Goal: Task Accomplishment & Management: Manage account settings

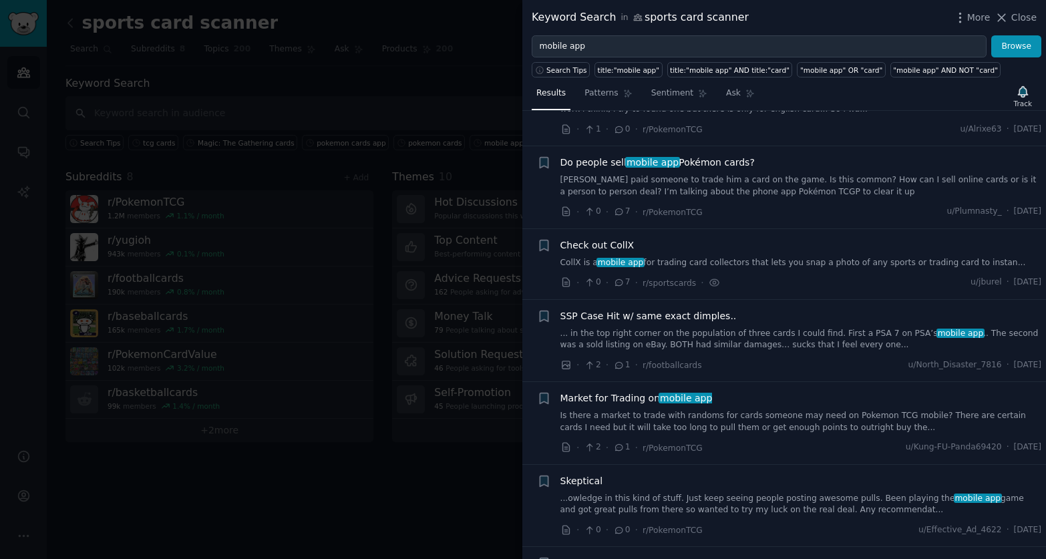
scroll to position [1106, 0]
click at [692, 264] on link "CollX is a mobile app for trading card collectors that lets you snap a photo of…" at bounding box center [801, 263] width 482 height 12
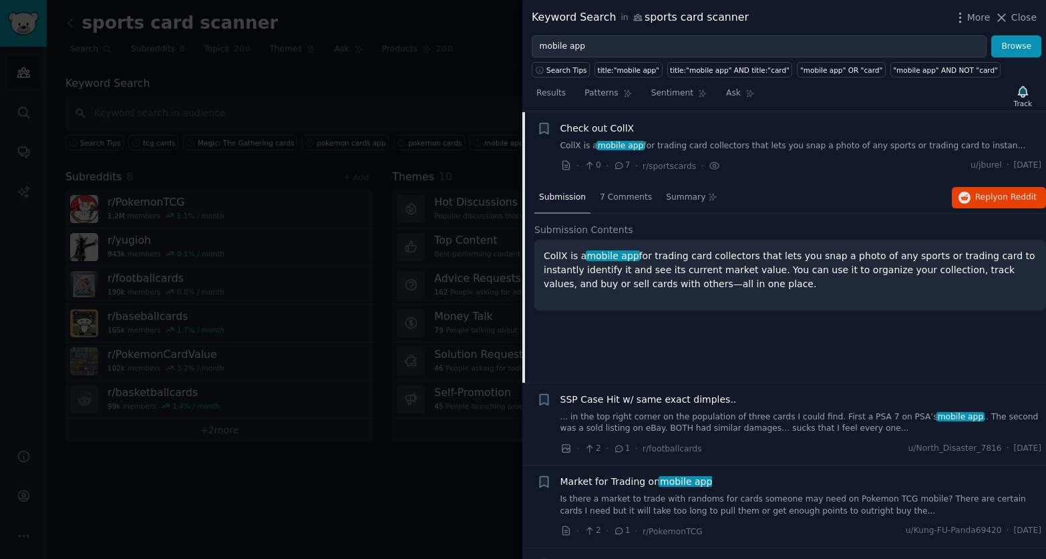
scroll to position [1224, 0]
click at [633, 197] on span "7 Comments" at bounding box center [626, 196] width 52 height 12
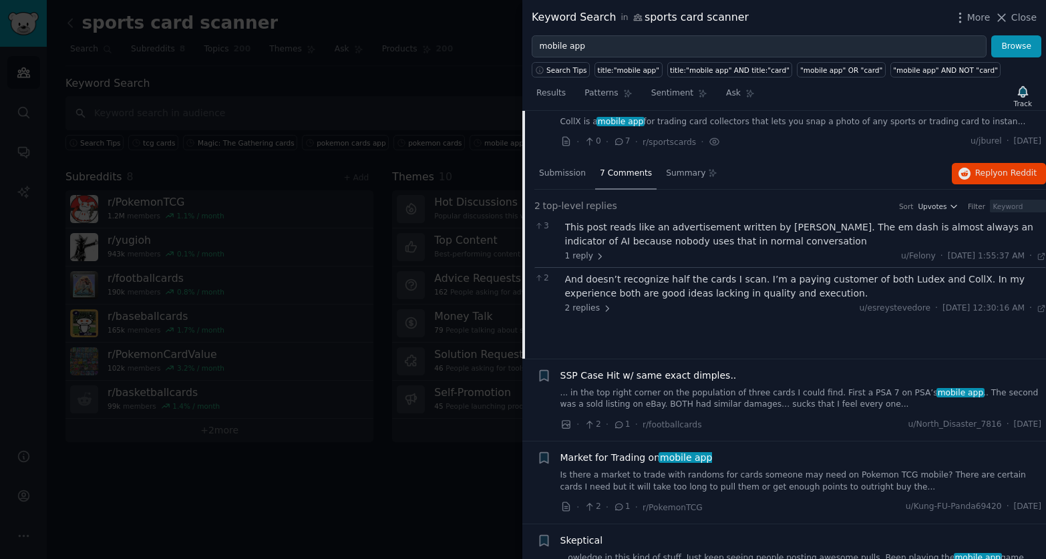
scroll to position [1250, 0]
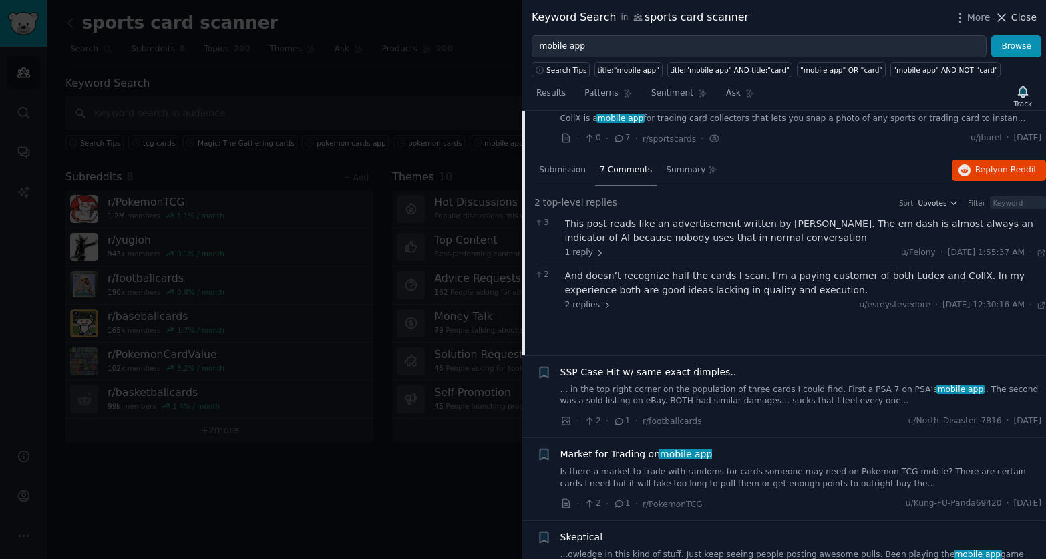
click at [1022, 17] on span "Close" at bounding box center [1023, 18] width 25 height 14
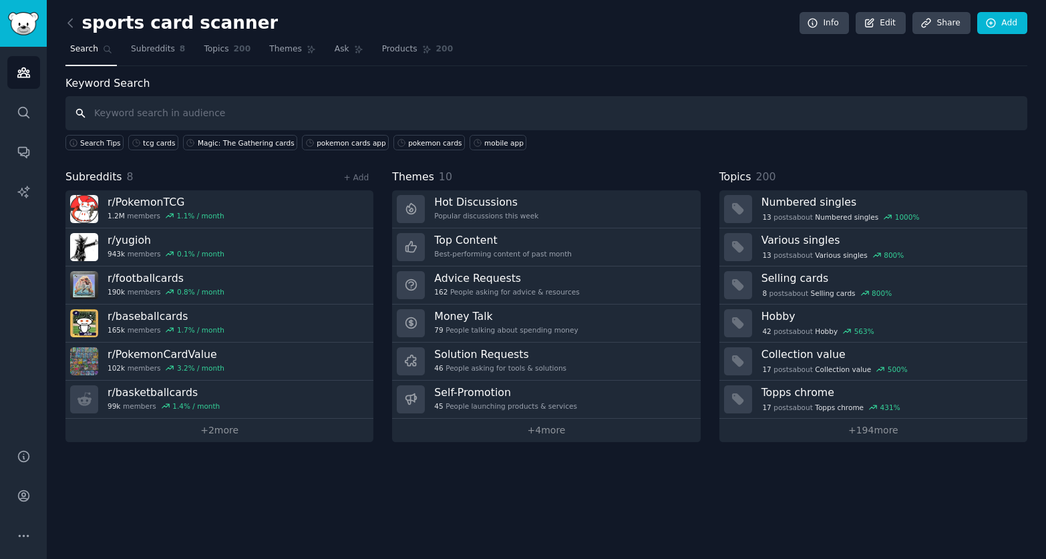
click at [182, 117] on input "text" at bounding box center [546, 113] width 962 height 34
click at [69, 27] on icon at bounding box center [70, 23] width 14 height 14
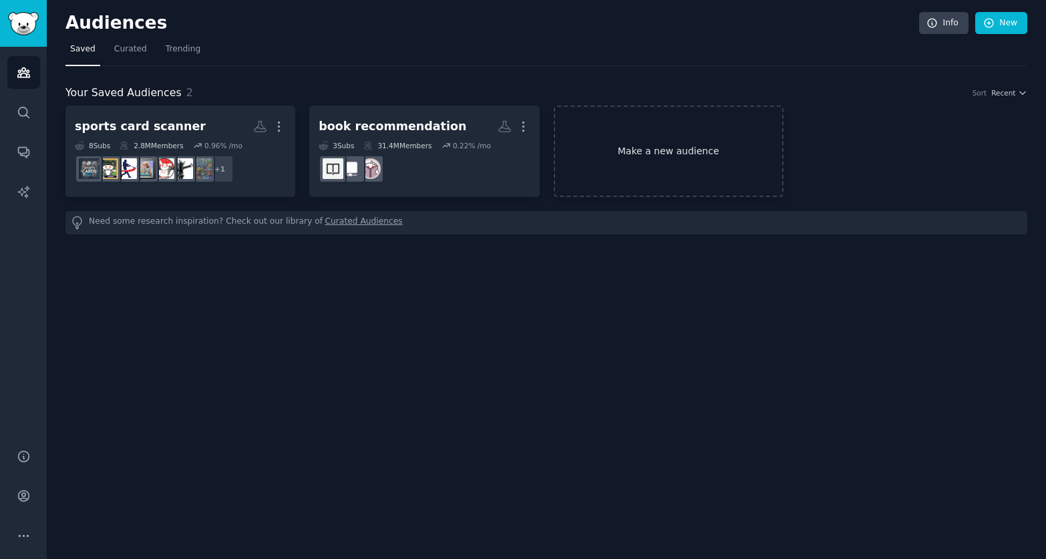
click at [641, 139] on link "Make a new audience" at bounding box center [669, 152] width 230 height 92
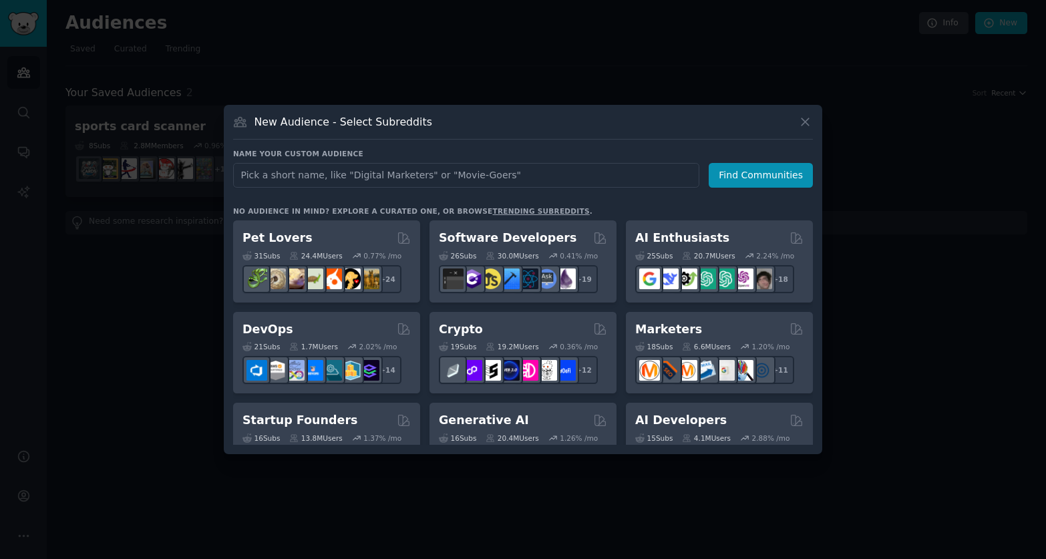
click at [434, 182] on input "text" at bounding box center [466, 175] width 466 height 25
type input "f"
click at [804, 122] on icon at bounding box center [805, 121] width 7 height 7
